Goal: Book appointment/travel/reservation

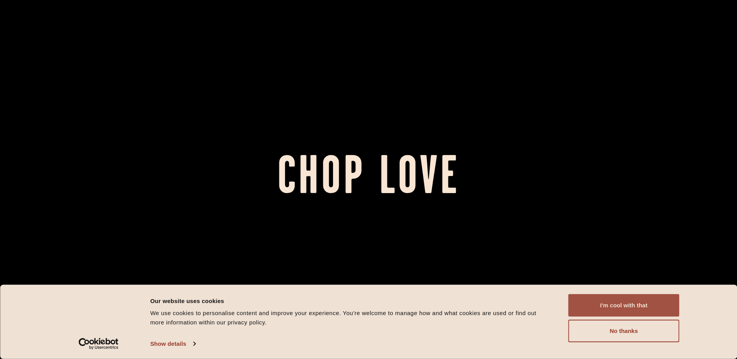
click at [611, 303] on button "I'm cool with that" at bounding box center [624, 305] width 111 height 23
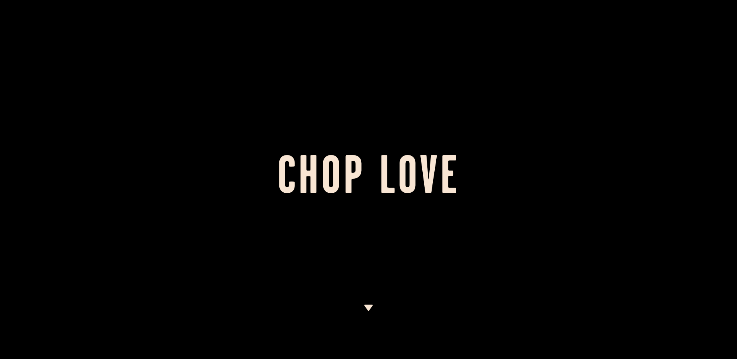
click at [371, 306] on img at bounding box center [369, 308] width 10 height 6
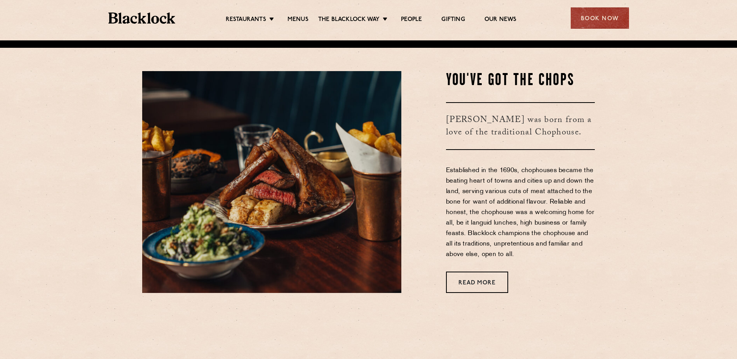
scroll to position [319, 0]
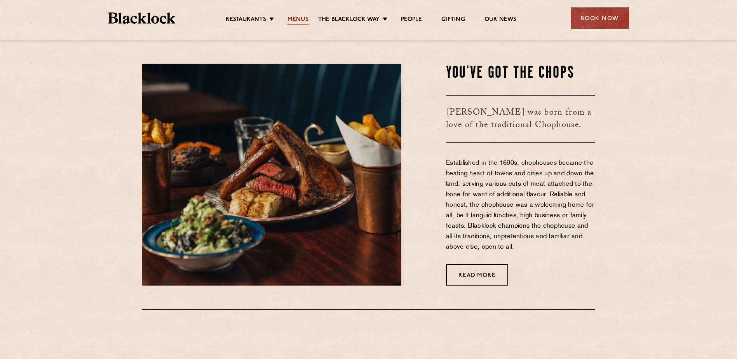
click at [290, 18] on link "Menus" at bounding box center [298, 20] width 21 height 9
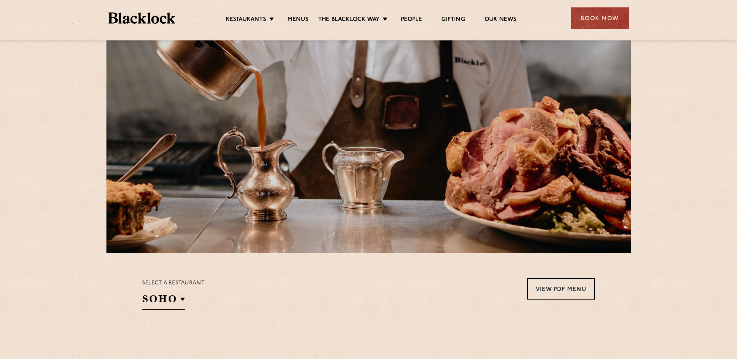
scroll to position [155, 0]
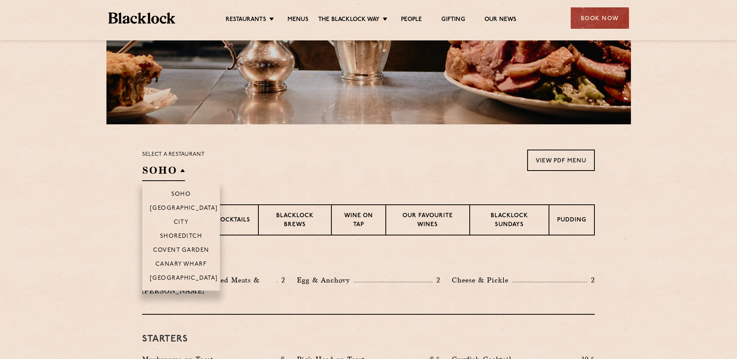
click at [182, 171] on h2 "SOHO" at bounding box center [163, 172] width 43 height 17
click at [183, 194] on p "Soho" at bounding box center [181, 195] width 20 height 8
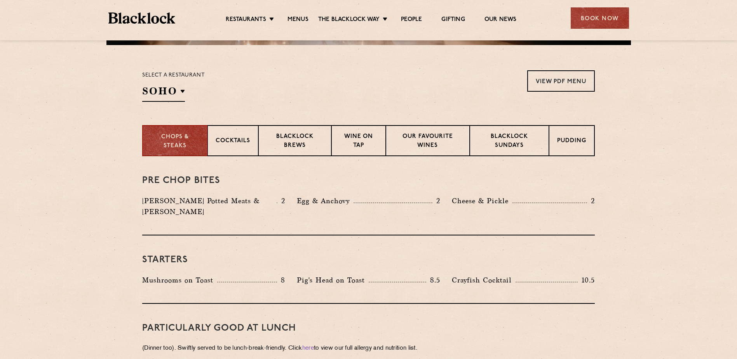
scroll to position [233, 0]
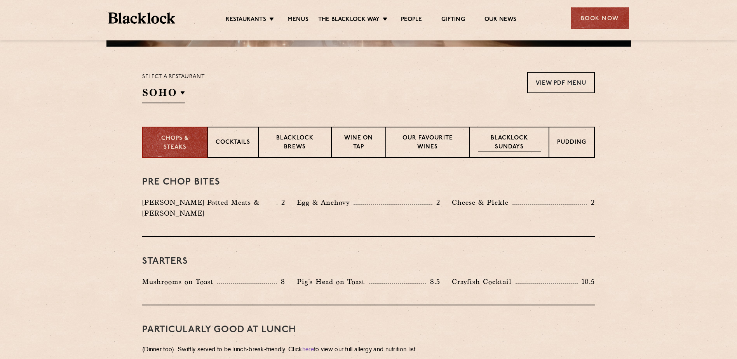
click at [521, 133] on div "Blacklock Sundays" at bounding box center [509, 142] width 79 height 31
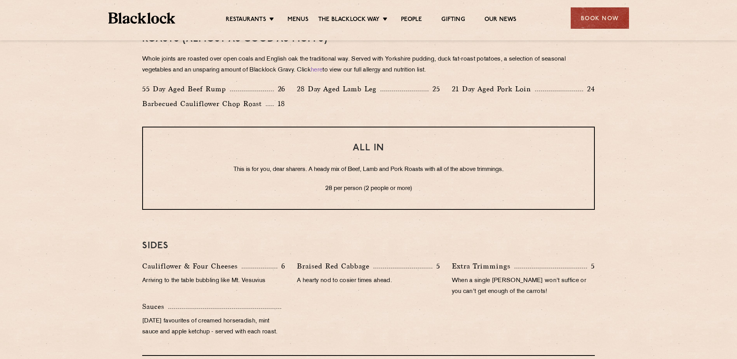
scroll to position [505, 0]
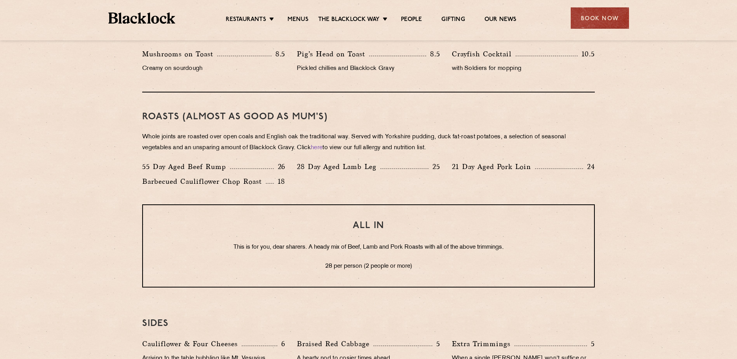
click at [606, 21] on div "Book Now" at bounding box center [600, 17] width 58 height 21
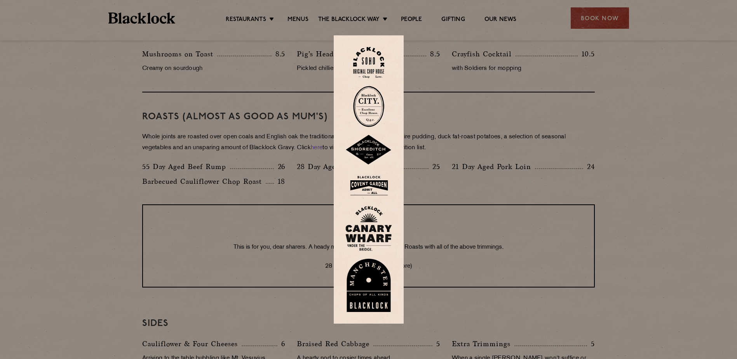
click at [265, 126] on div at bounding box center [368, 179] width 737 height 359
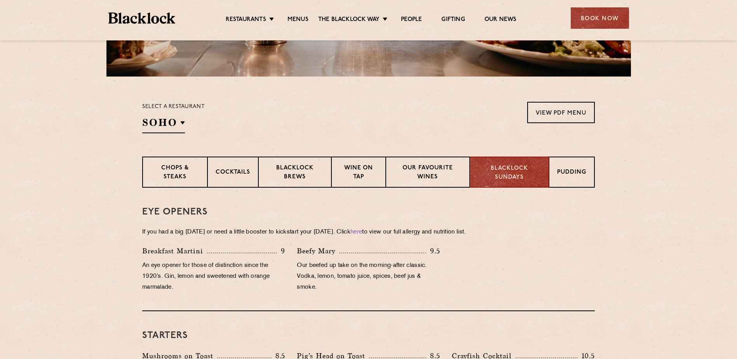
scroll to position [155, 0]
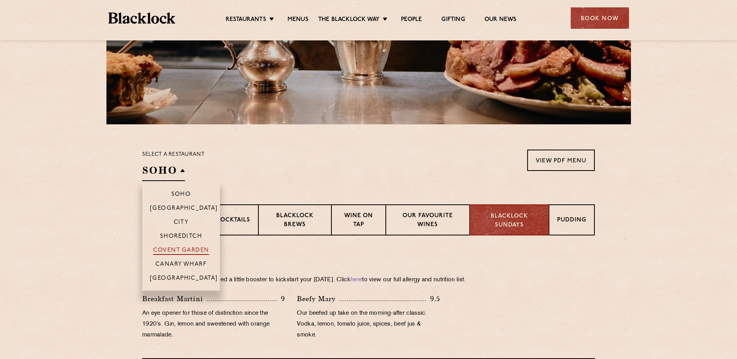
click at [191, 251] on p "Covent Garden" at bounding box center [181, 251] width 56 height 8
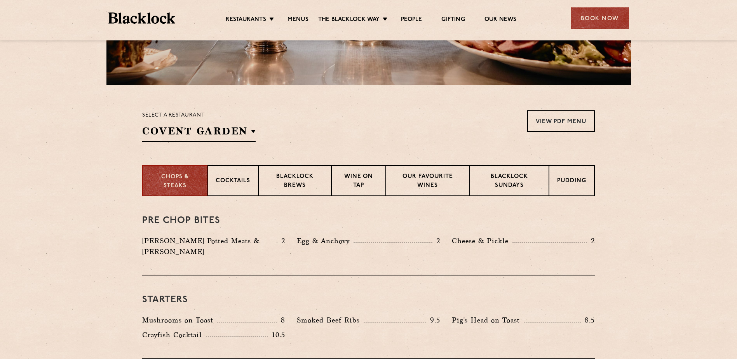
scroll to position [194, 0]
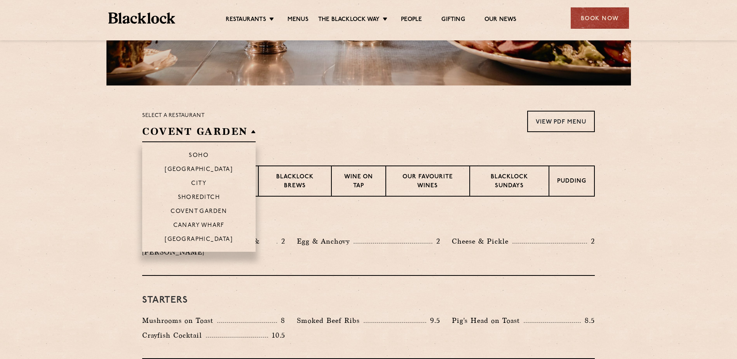
click at [246, 133] on h2 "Covent Garden" at bounding box center [199, 133] width 114 height 17
click at [197, 154] on p "Soho" at bounding box center [199, 156] width 20 height 8
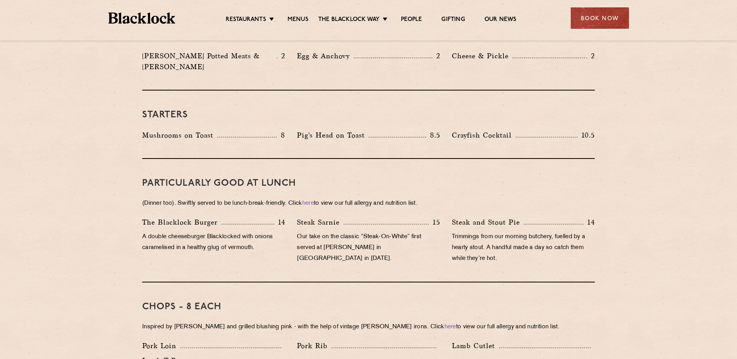
scroll to position [311, 0]
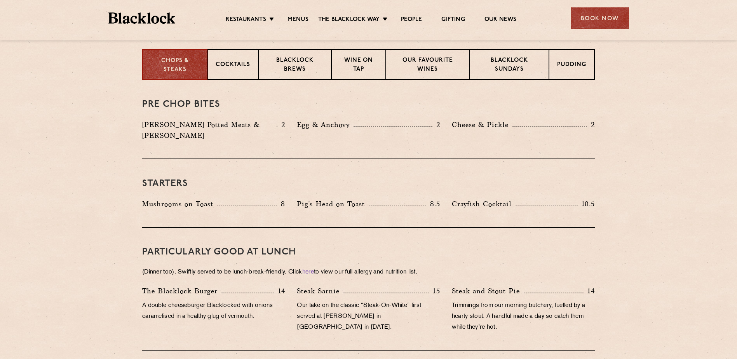
click at [604, 19] on div "Book Now" at bounding box center [600, 17] width 58 height 21
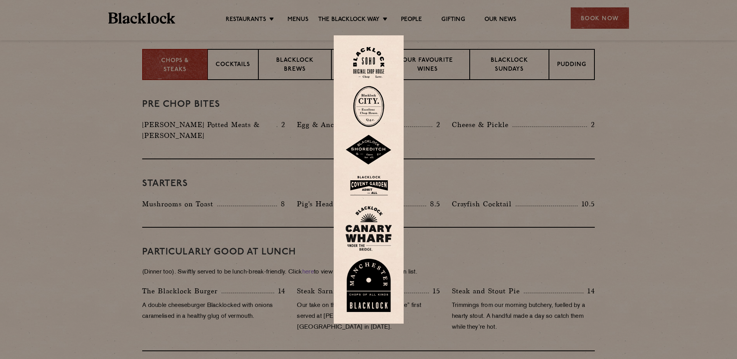
click at [370, 187] on img at bounding box center [369, 185] width 47 height 25
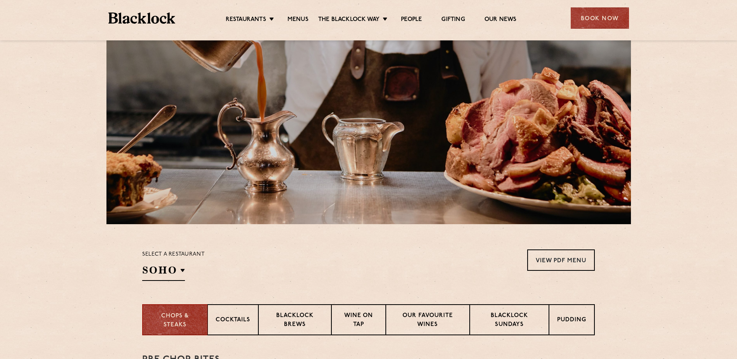
scroll to position [39, 0]
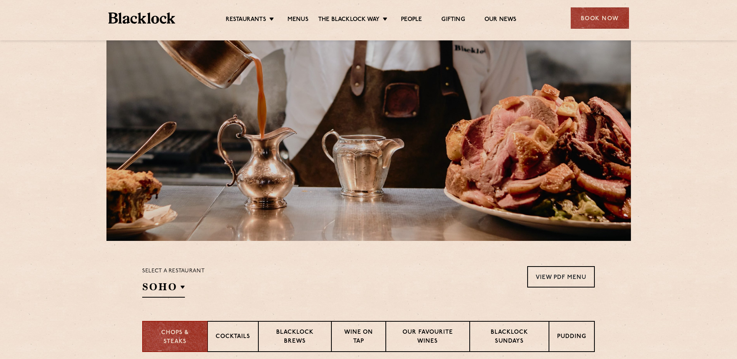
drag, startPoint x: 597, startPoint y: 18, endPoint x: 563, endPoint y: 43, distance: 41.7
click at [597, 18] on div "Book Now" at bounding box center [600, 17] width 58 height 21
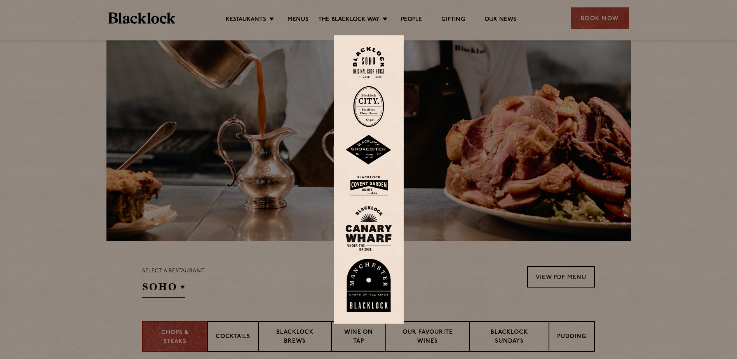
click at [363, 53] on img at bounding box center [368, 62] width 31 height 31
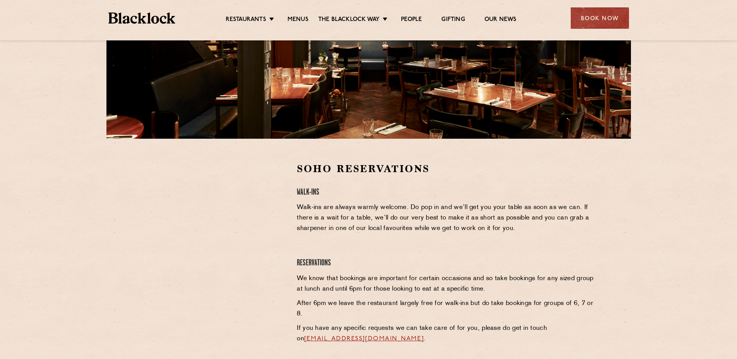
scroll to position [155, 0]
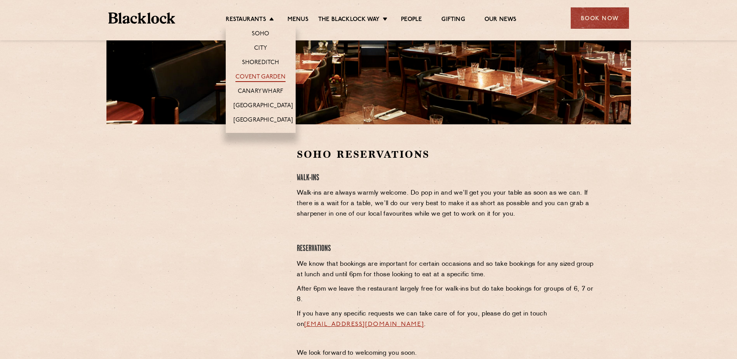
click at [248, 75] on link "Covent Garden" at bounding box center [261, 77] width 50 height 9
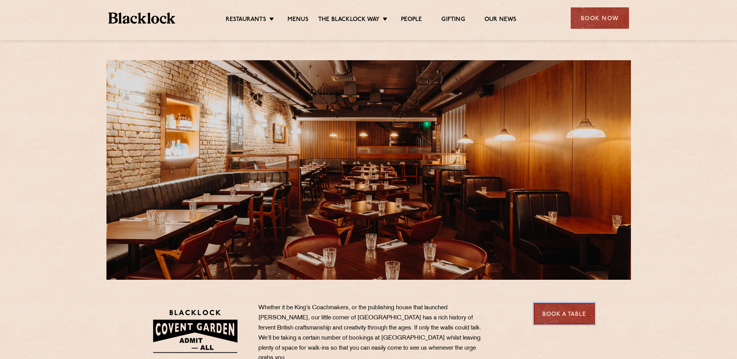
click at [576, 318] on link "Book a Table" at bounding box center [564, 313] width 61 height 21
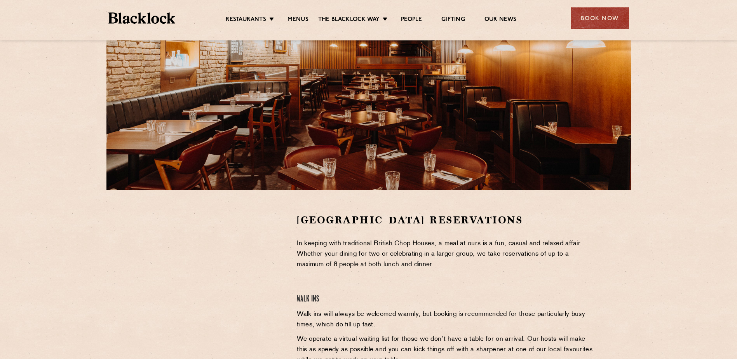
scroll to position [117, 0]
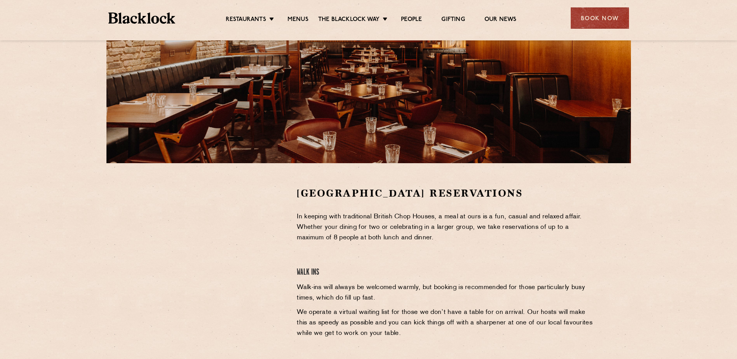
click at [353, 225] on p "In keeping with traditional British Chop Houses, a meal at ours is a fun, casua…" at bounding box center [446, 227] width 298 height 31
click at [302, 19] on link "Menus" at bounding box center [298, 20] width 21 height 9
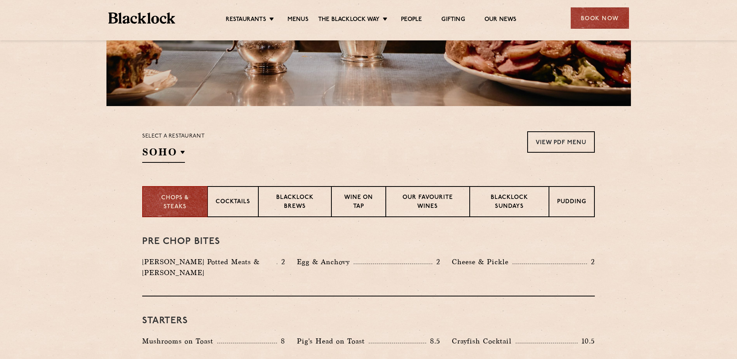
scroll to position [194, 0]
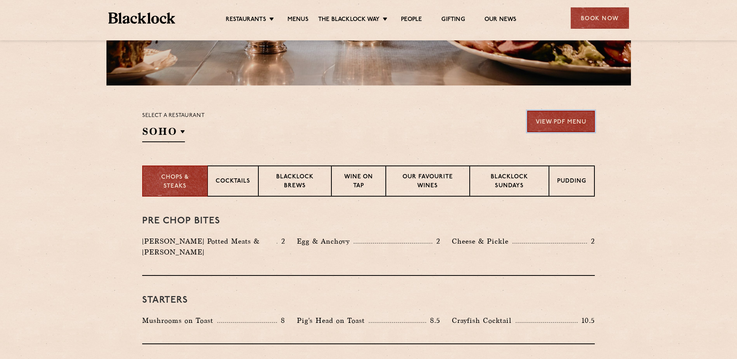
click at [564, 118] on link "View PDF Menu" at bounding box center [561, 121] width 68 height 21
